Goal: Book appointment/travel/reservation

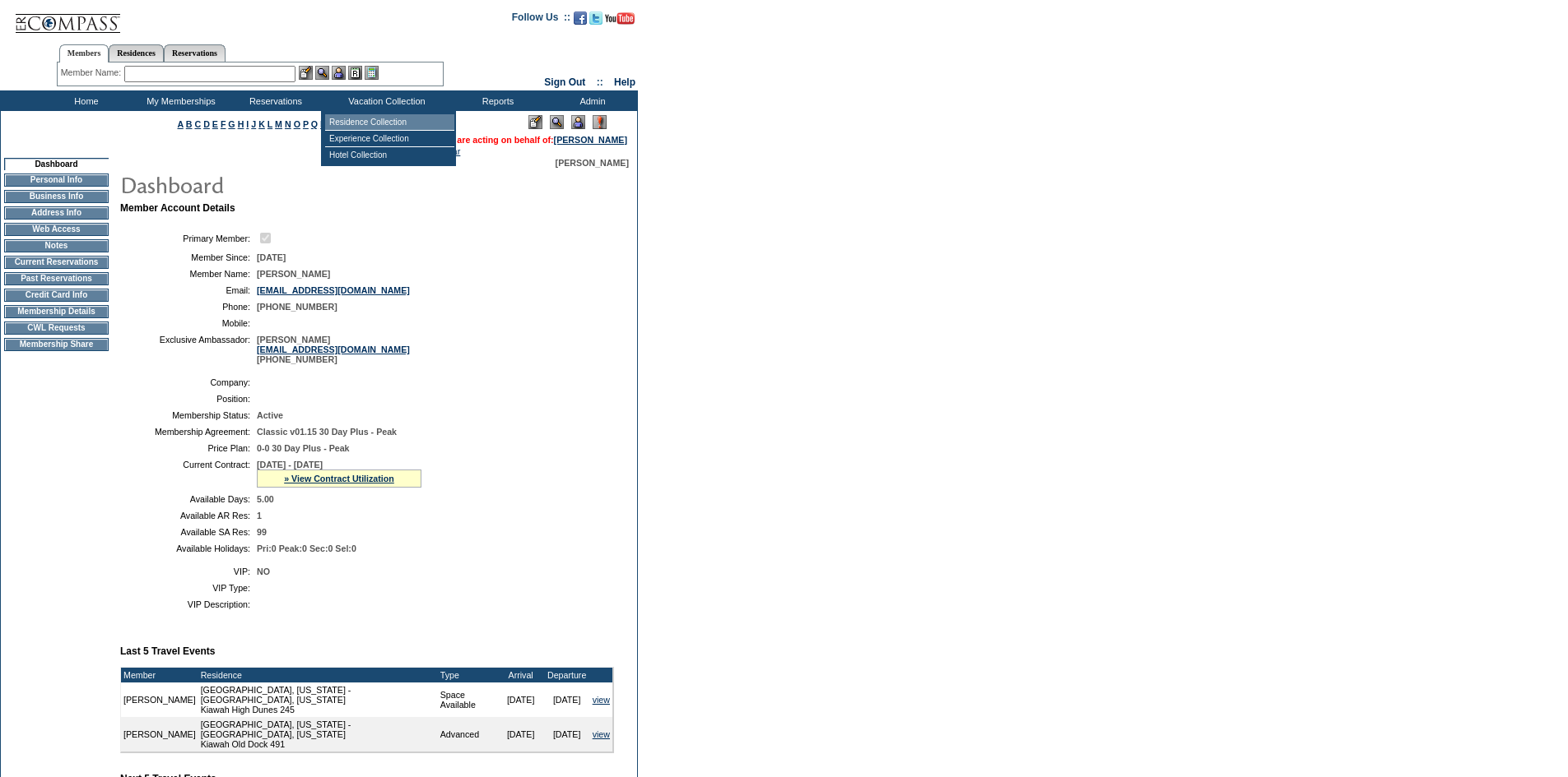
click at [391, 123] on td "Residence Collection" at bounding box center [389, 123] width 129 height 16
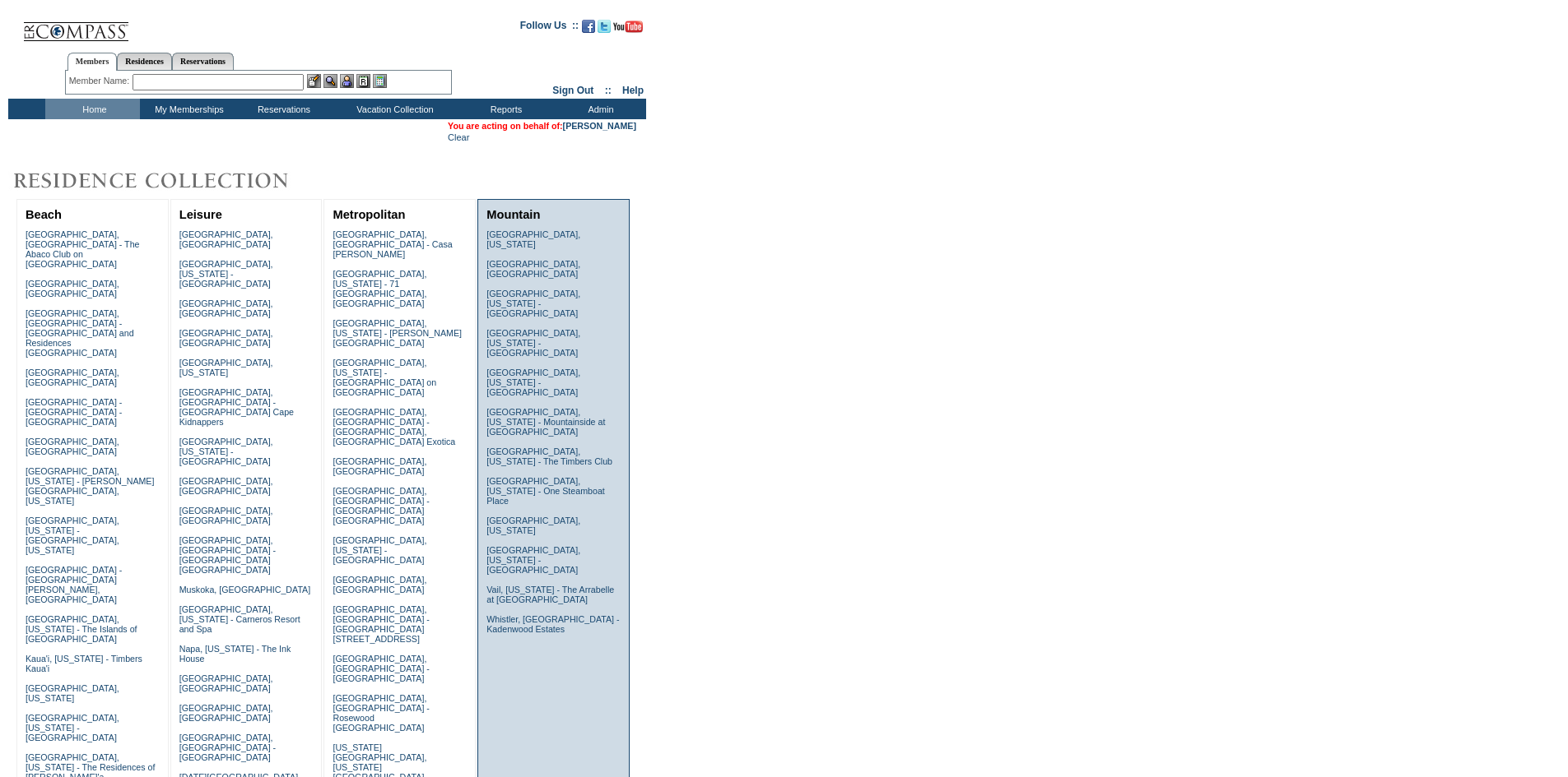
click at [547, 272] on td "Beaver Creek, Colorado Courchevel, France Deer Valley, Utah - Ironwood Deer Val…" at bounding box center [554, 436] width 142 height 423
click at [547, 288] on link "Deer Valley, Utah - Ironwood" at bounding box center [533, 303] width 94 height 30
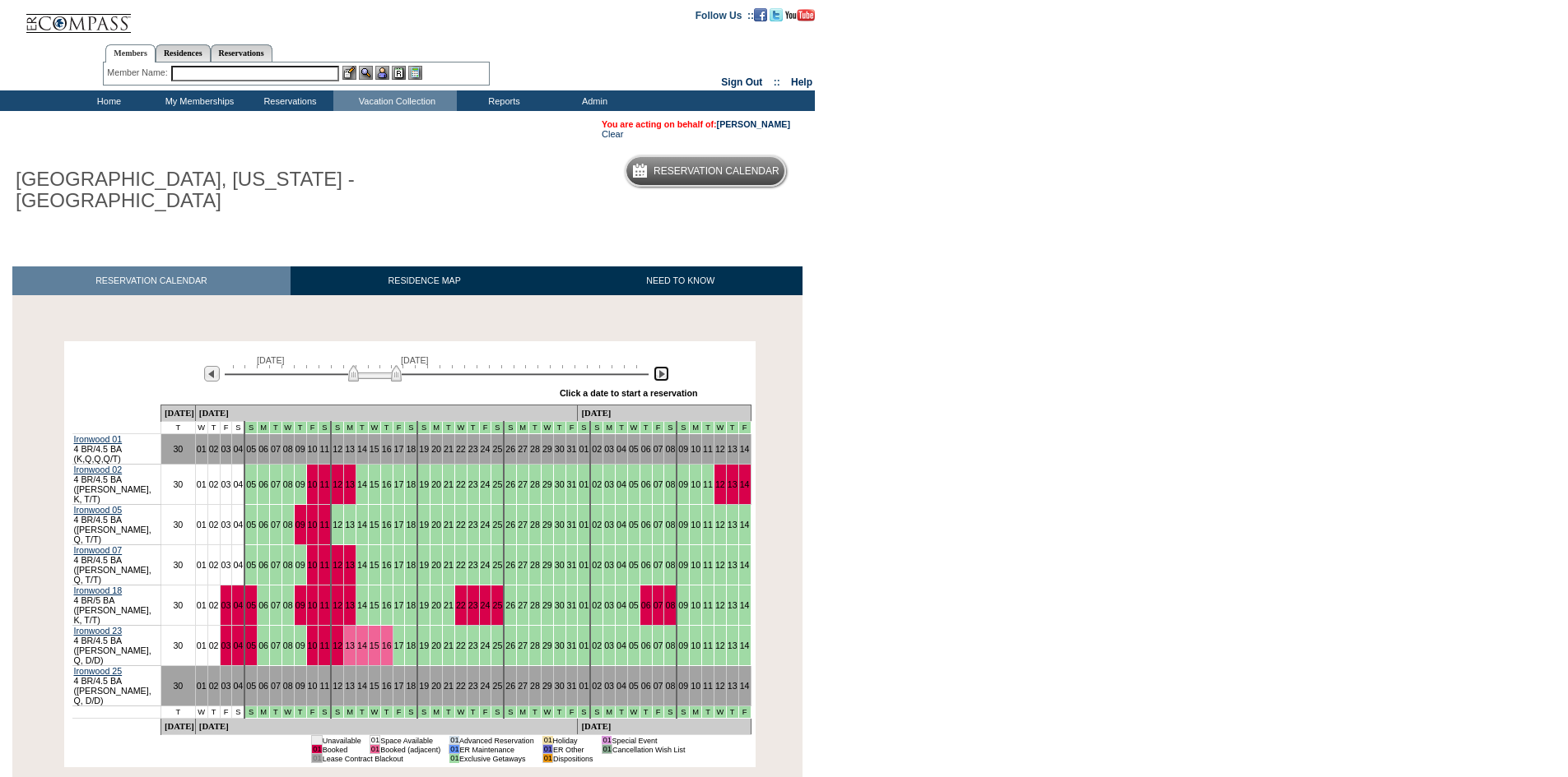
click at [656, 366] on img at bounding box center [661, 373] width 15 height 15
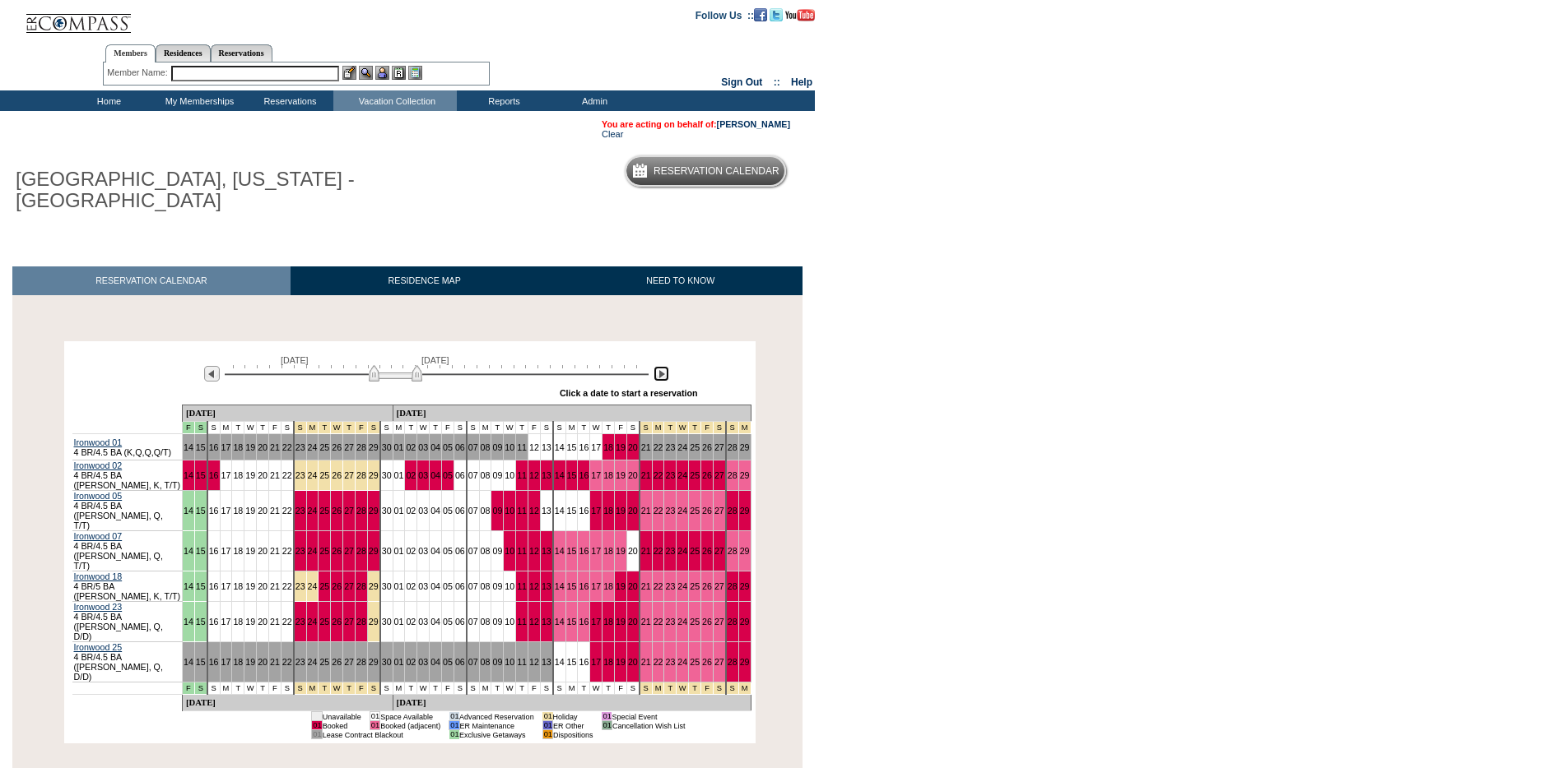
click at [386, 365] on img at bounding box center [395, 373] width 53 height 16
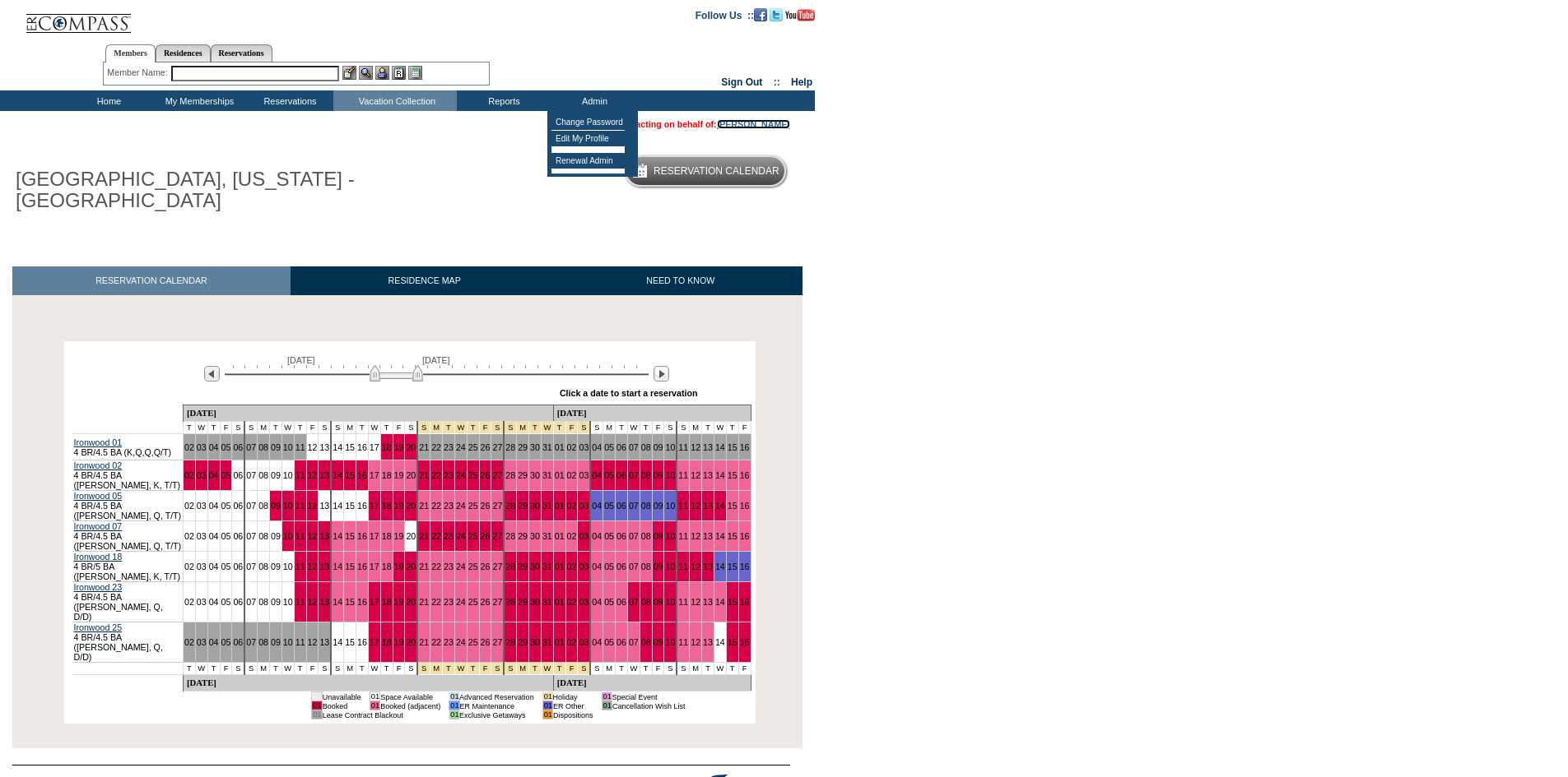
click at [765, 128] on link "[PERSON_NAME]" at bounding box center [753, 123] width 73 height 10
